Goal: Transaction & Acquisition: Purchase product/service

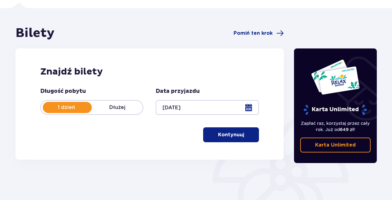
scroll to position [23, 0]
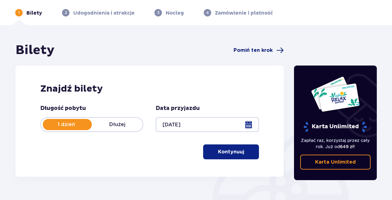
click at [248, 51] on span "Pomiń ten krok" at bounding box center [252, 50] width 39 height 7
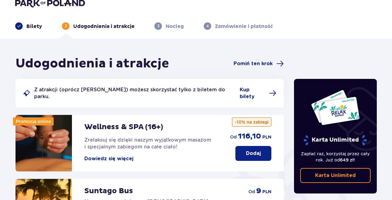
scroll to position [2, 0]
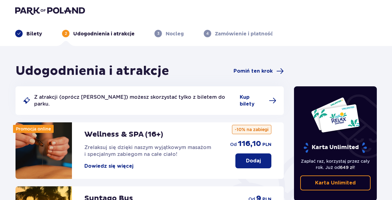
click at [35, 34] on p "Bilety" at bounding box center [34, 33] width 16 height 7
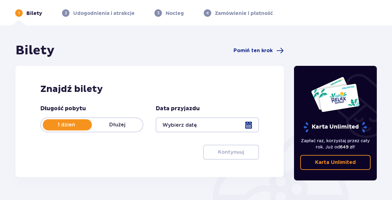
scroll to position [31, 0]
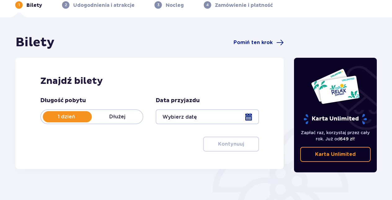
click at [246, 118] on div at bounding box center [207, 116] width 103 height 15
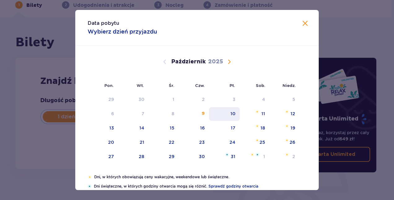
click at [236, 114] on div "10" at bounding box center [224, 114] width 31 height 14
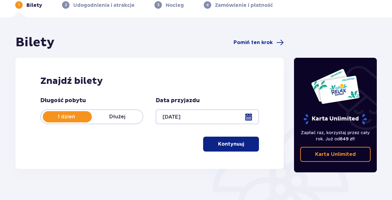
click at [250, 118] on div at bounding box center [207, 116] width 103 height 15
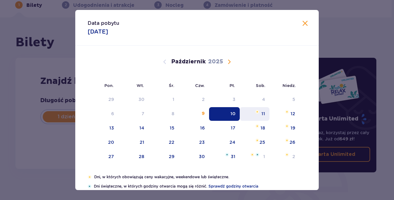
click at [258, 114] on div "11" at bounding box center [255, 114] width 30 height 14
type input "[DATE]"
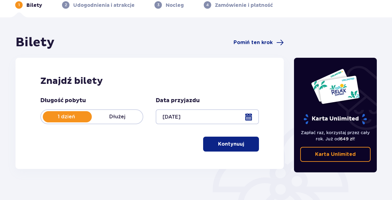
click at [247, 144] on span "button" at bounding box center [244, 143] width 7 height 7
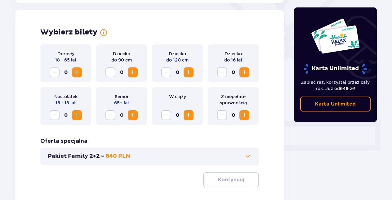
scroll to position [172, 0]
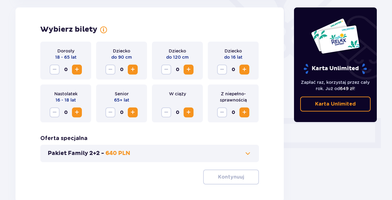
click at [189, 69] on span "Zwiększ" at bounding box center [188, 69] width 7 height 7
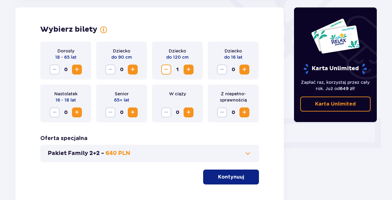
click at [245, 70] on span "Zwiększ" at bounding box center [243, 69] width 7 height 7
click at [133, 114] on span "Zwiększ" at bounding box center [132, 111] width 7 height 7
click at [77, 71] on span "Zwiększ" at bounding box center [76, 69] width 7 height 7
click at [247, 154] on span at bounding box center [247, 152] width 7 height 7
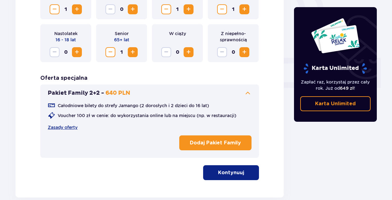
scroll to position [234, 0]
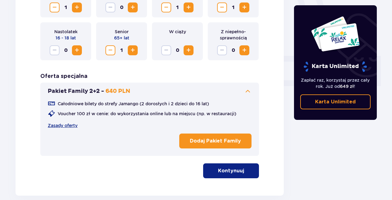
click at [238, 173] on p "Kontynuuj" at bounding box center [231, 170] width 26 height 7
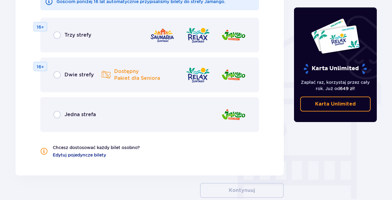
scroll to position [462, 0]
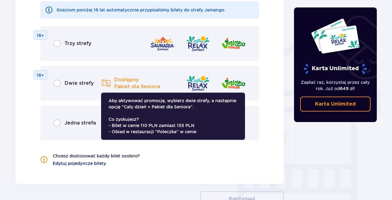
click at [123, 85] on p "Dostępny Pakiet dla Seniora" at bounding box center [137, 83] width 46 height 14
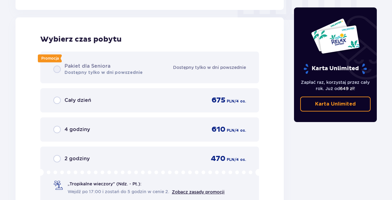
scroll to position [638, 0]
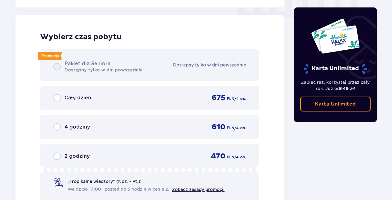
click at [59, 99] on input "radio" at bounding box center [56, 97] width 7 height 7
radio input "true"
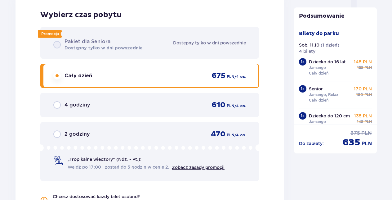
scroll to position [654, 0]
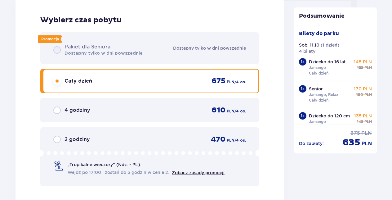
click at [57, 51] on div "Promocja Pakiet dla Seniora Dostępny tylko w dni powszednie Dostępny tylko w dn…" at bounding box center [149, 109] width 218 height 154
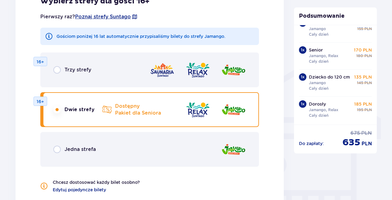
scroll to position [438, 0]
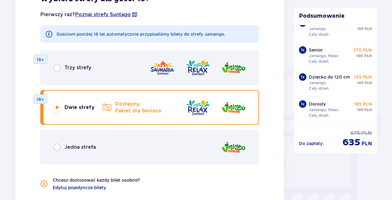
click at [57, 70] on input "radio" at bounding box center [56, 67] width 7 height 7
radio input "true"
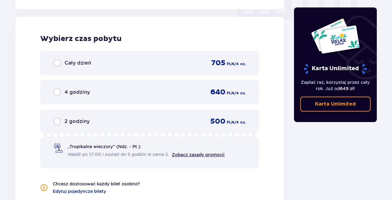
scroll to position [638, 0]
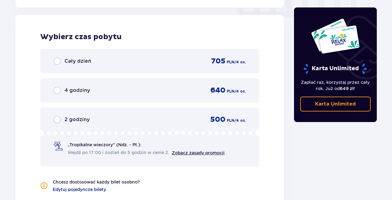
click at [57, 63] on input "radio" at bounding box center [56, 60] width 7 height 7
radio input "true"
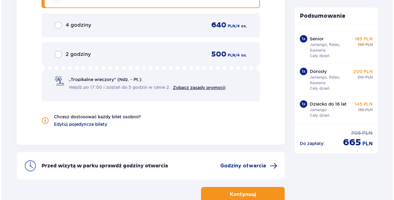
scroll to position [742, 0]
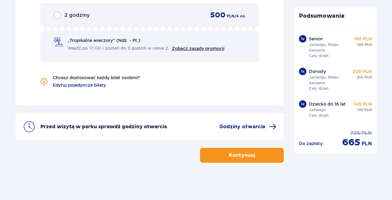
click at [257, 127] on span "Godziny otwarcia" at bounding box center [242, 126] width 46 height 7
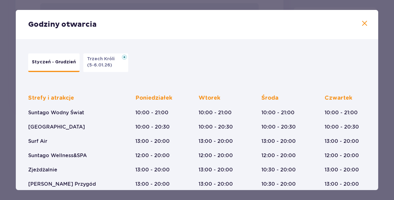
click at [364, 23] on span at bounding box center [364, 23] width 7 height 7
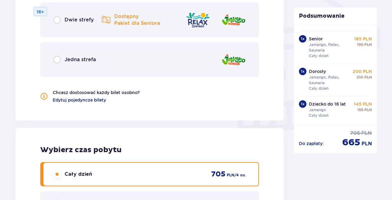
scroll to position [432, 0]
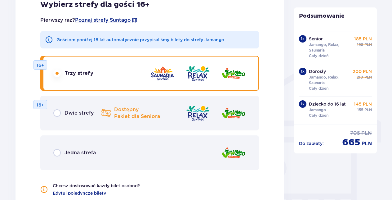
click at [56, 114] on input "radio" at bounding box center [56, 112] width 7 height 7
radio input "true"
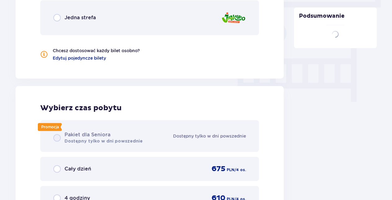
scroll to position [638, 0]
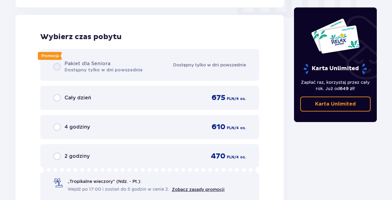
click at [58, 99] on input "radio" at bounding box center [56, 97] width 7 height 7
radio input "true"
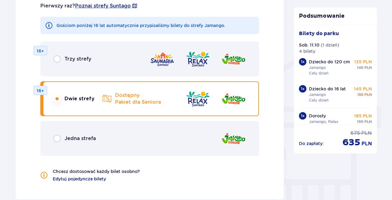
scroll to position [438, 0]
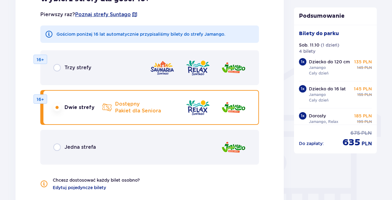
click at [56, 68] on input "radio" at bounding box center [56, 67] width 7 height 7
radio input "true"
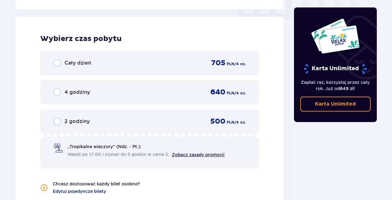
scroll to position [638, 0]
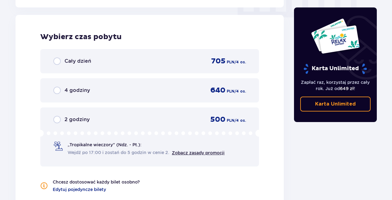
click at [58, 60] on input "radio" at bounding box center [56, 60] width 7 height 7
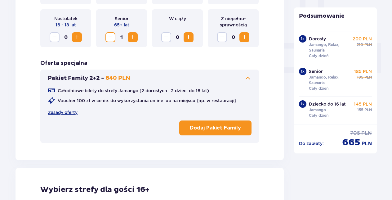
scroll to position [248, 0]
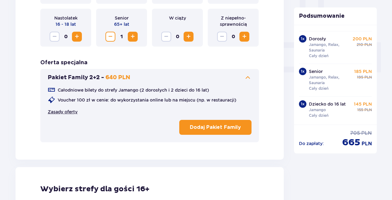
click at [73, 112] on link "Zasady oferty" at bounding box center [63, 111] width 30 height 6
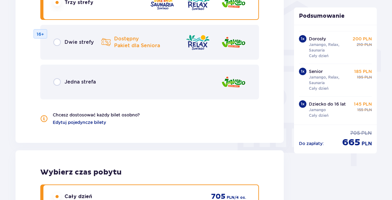
scroll to position [496, 0]
